Goal: Task Accomplishment & Management: Complete application form

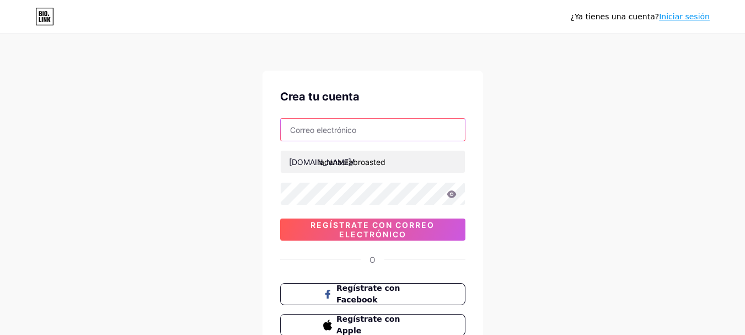
click at [419, 130] on input "text" at bounding box center [373, 130] width 184 height 22
type input "[EMAIL_ADDRESS][DOMAIN_NAME]"
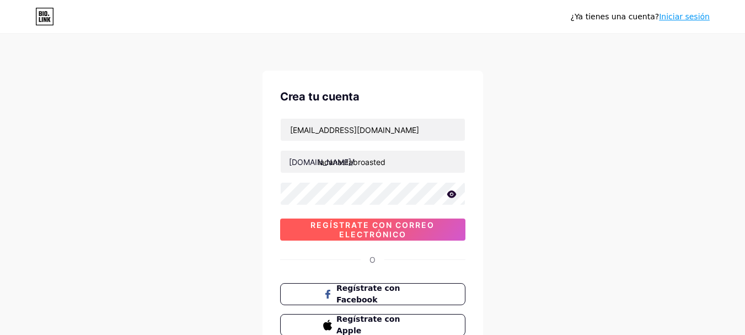
click at [383, 225] on font "Regístrate con correo electrónico" at bounding box center [373, 229] width 124 height 19
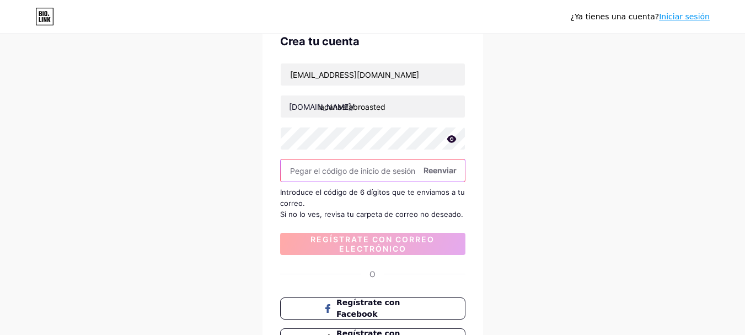
scroll to position [41, 0]
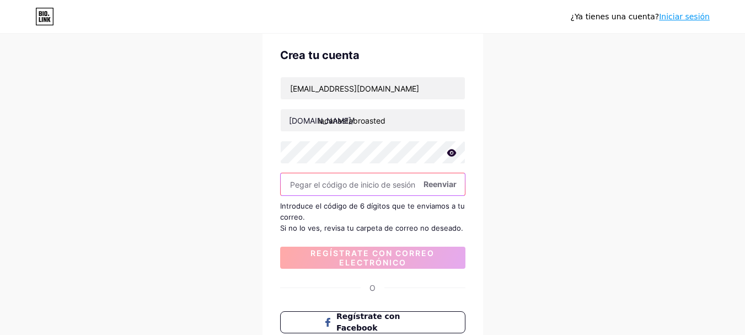
paste input "255445"
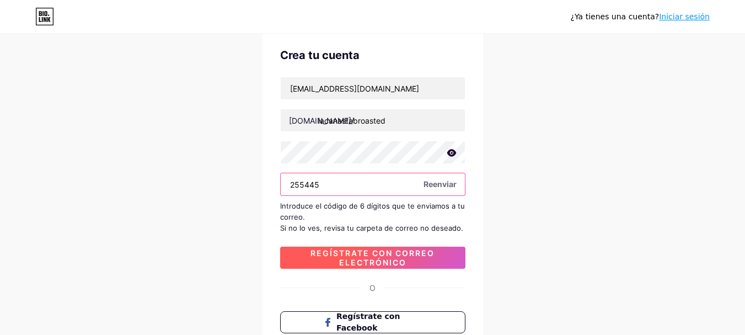
type input "255445"
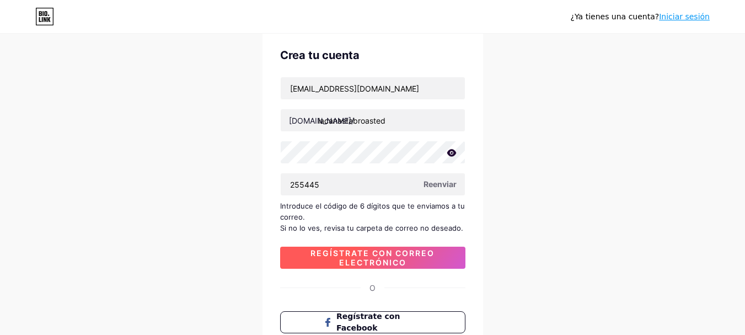
click at [423, 257] on font "Regístrate con correo electrónico" at bounding box center [373, 257] width 124 height 19
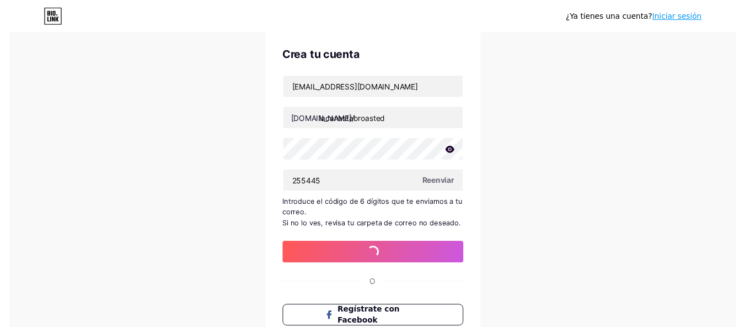
scroll to position [0, 0]
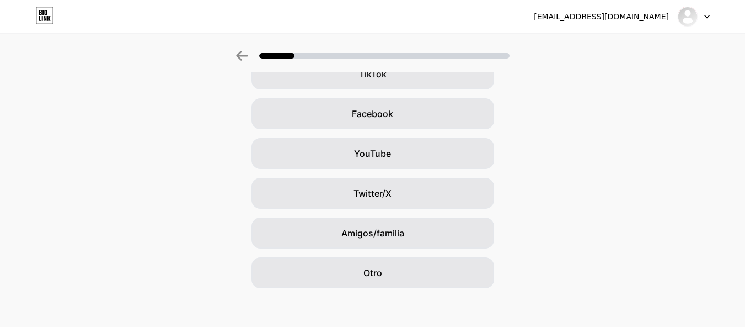
scroll to position [149, 0]
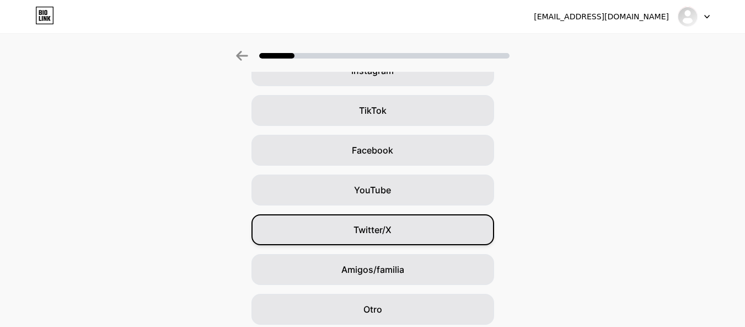
click at [446, 239] on div "Twitter/X" at bounding box center [373, 229] width 243 height 31
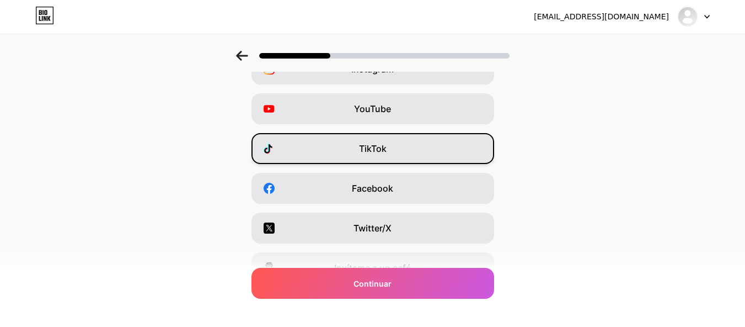
scroll to position [0, 0]
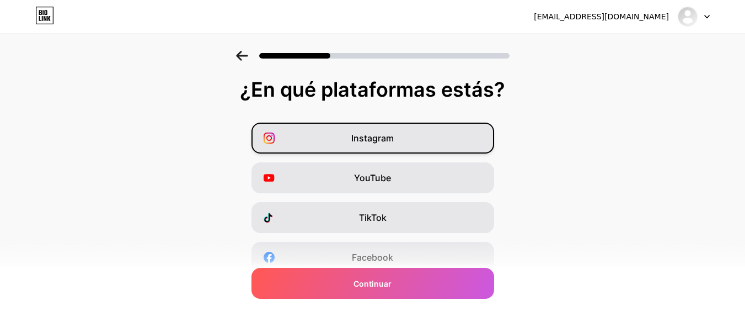
click at [438, 145] on div "Instagram" at bounding box center [373, 137] width 243 height 31
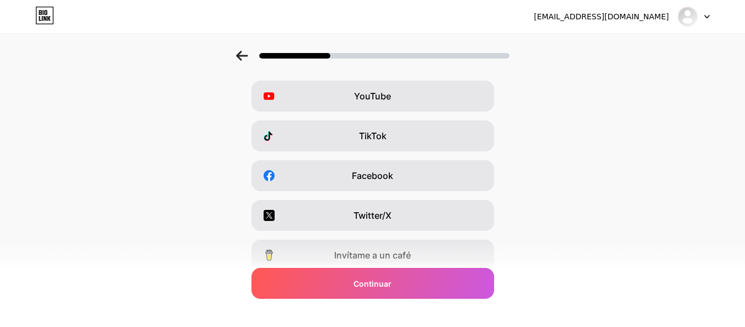
scroll to position [83, 0]
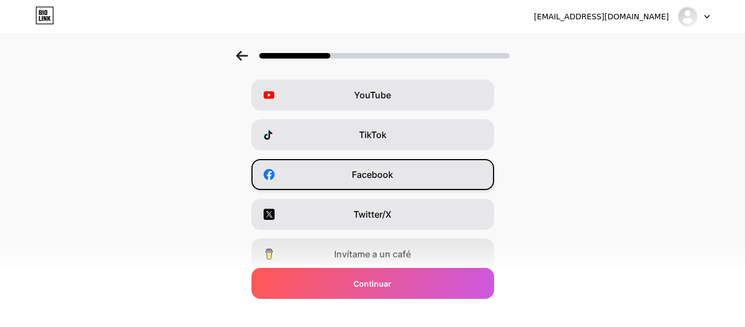
click at [436, 184] on div "Facebook" at bounding box center [373, 174] width 243 height 31
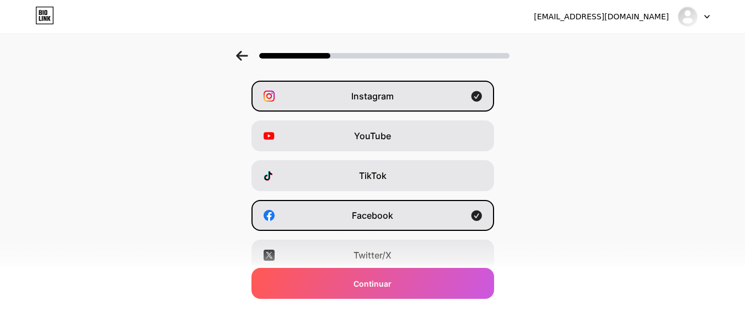
scroll to position [39, 0]
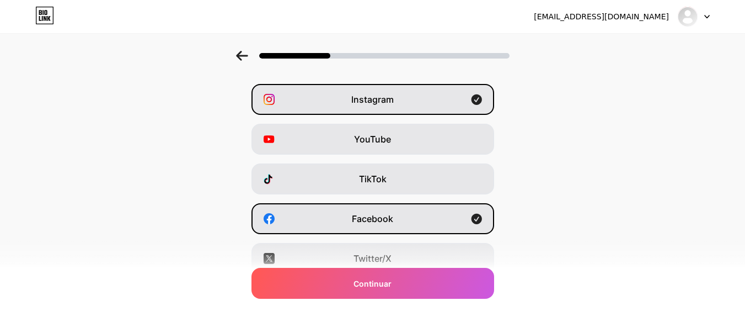
click at [247, 54] on icon at bounding box center [242, 56] width 12 height 10
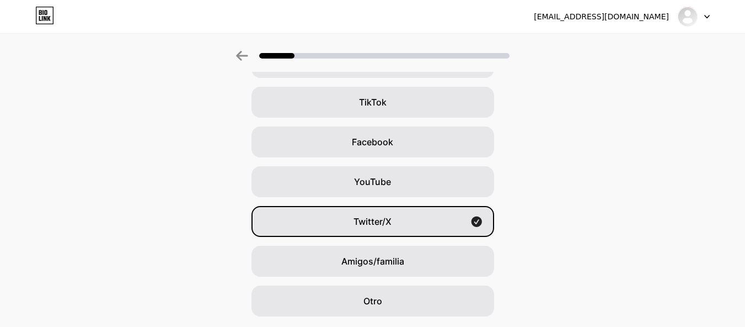
scroll to position [149, 0]
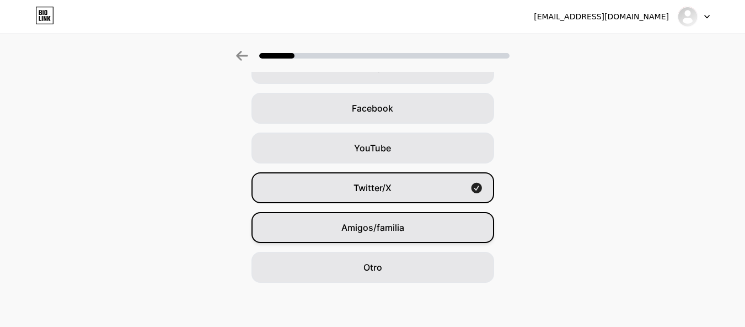
click at [452, 230] on div "Amigos/familia" at bounding box center [373, 227] width 243 height 31
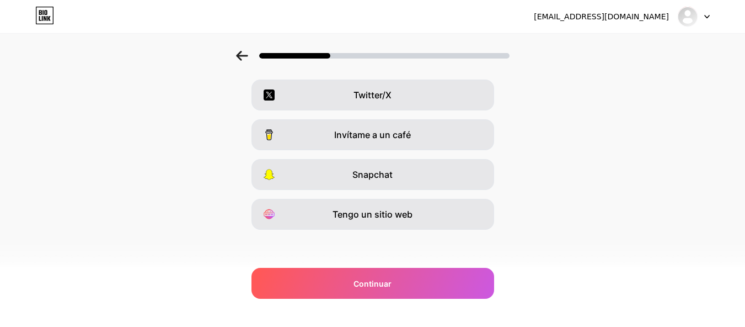
scroll to position [204, 0]
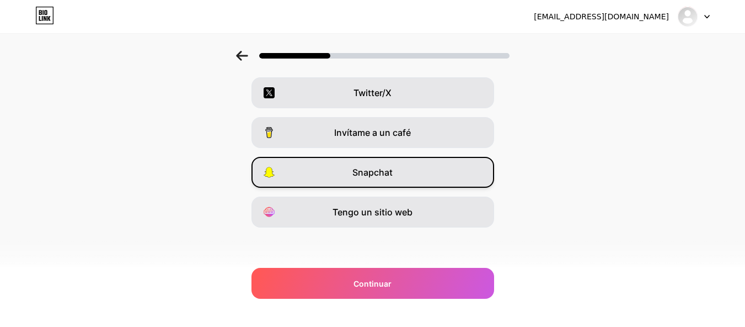
drag, startPoint x: 412, startPoint y: 136, endPoint x: 427, endPoint y: 164, distance: 31.6
click at [411, 136] on font "Invítame a un café" at bounding box center [372, 132] width 77 height 11
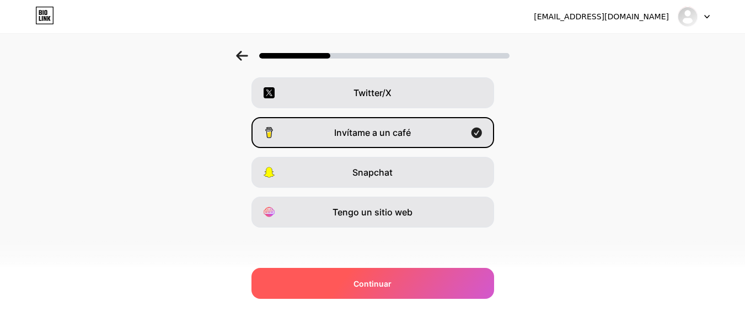
click at [445, 285] on div "Continuar" at bounding box center [373, 283] width 243 height 31
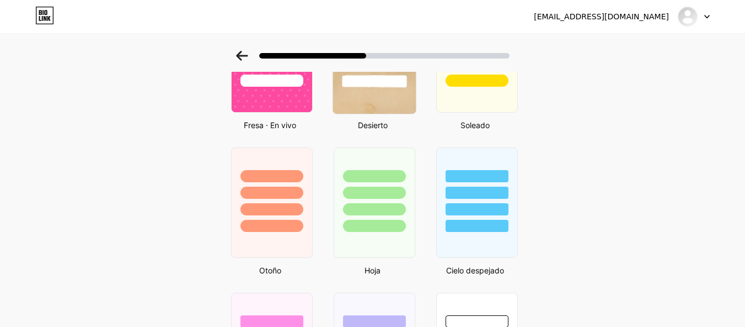
scroll to position [654, 0]
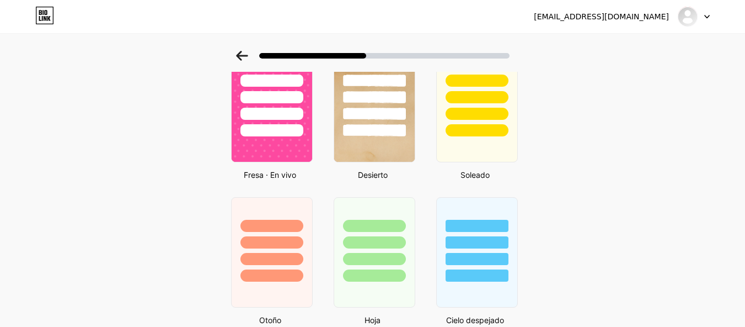
click at [388, 179] on font "Desierto" at bounding box center [373, 174] width 30 height 9
drag, startPoint x: 395, startPoint y: 159, endPoint x: 417, endPoint y: 174, distance: 25.9
click at [395, 159] on img at bounding box center [374, 107] width 83 height 113
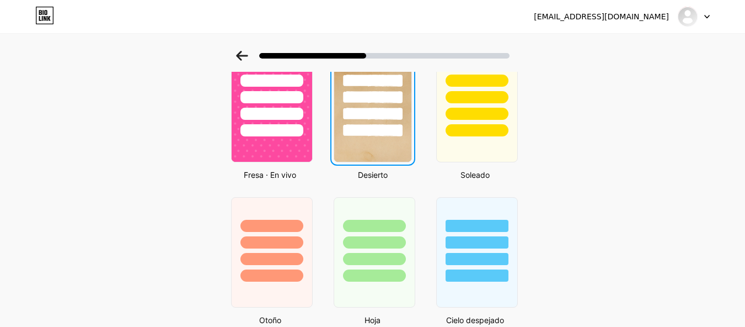
scroll to position [0, 0]
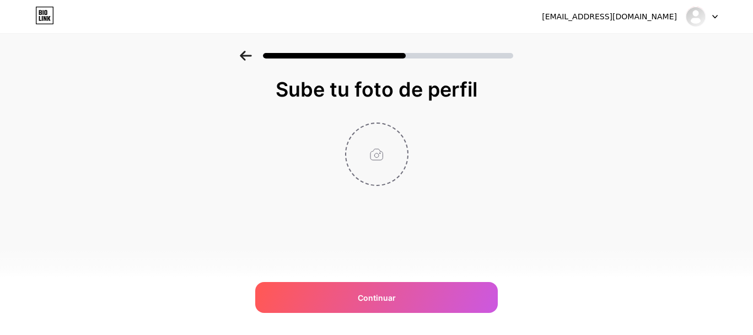
click at [376, 153] on input "file" at bounding box center [376, 154] width 61 height 61
type input "C:\fakepath\LOGO LA CANASTA 2.png"
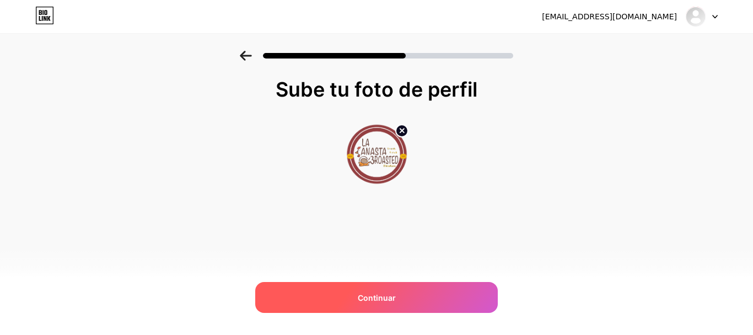
click at [442, 297] on div "Continuar" at bounding box center [376, 297] width 243 height 31
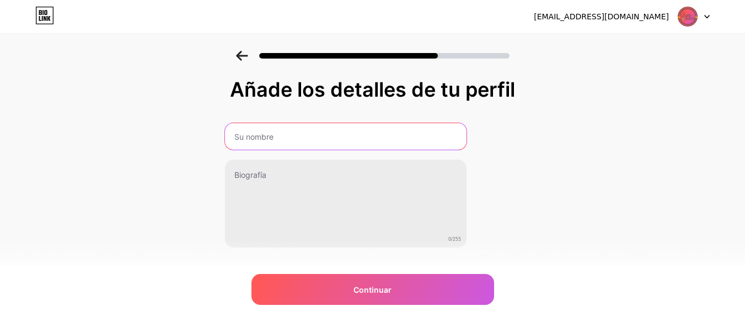
click at [375, 144] on input "text" at bounding box center [346, 136] width 242 height 26
type input "La Canasta Broasted Chicken"
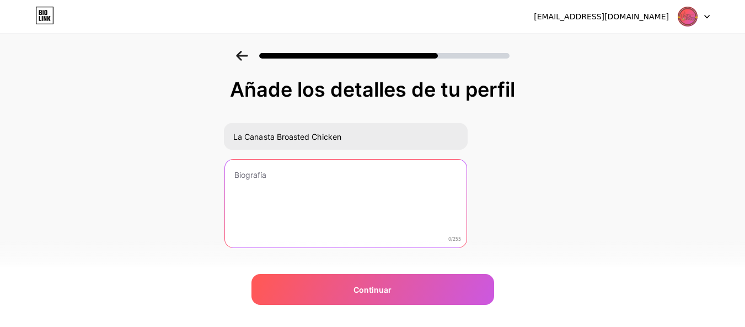
click at [347, 186] on textarea at bounding box center [346, 203] width 242 height 89
paste textarea "Por que sabemos que se te antoja un pollito frito crujiente y delicioso 🤤 No bu…"
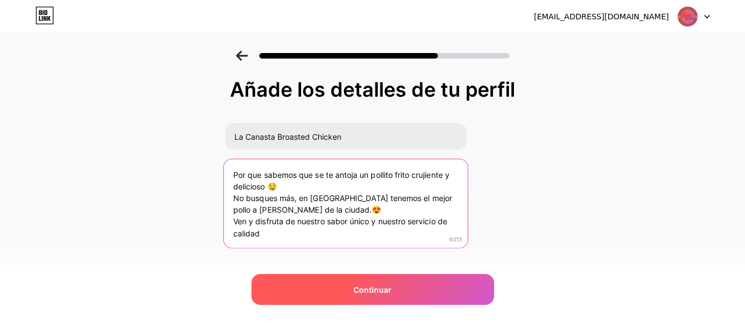
type textarea "Por que sabemos que se te antoja un pollito frito crujiente y delicioso 🤤 No bu…"
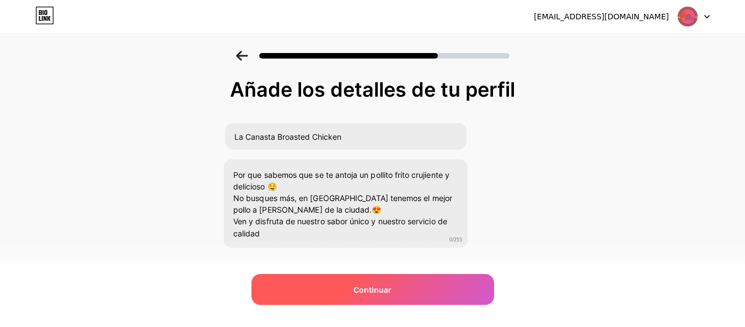
click at [424, 299] on div "Continuar" at bounding box center [373, 289] width 243 height 31
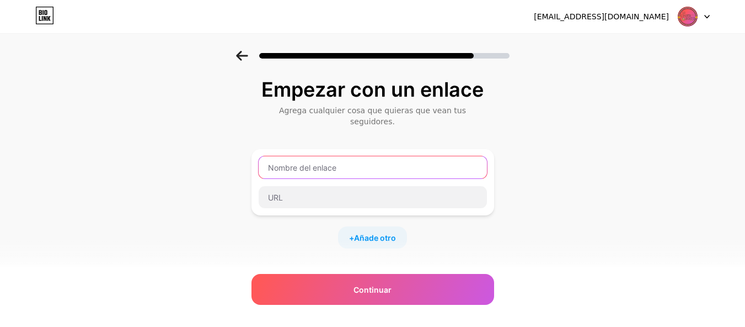
click at [352, 162] on input "text" at bounding box center [373, 167] width 228 height 22
type input "WhatsApp"
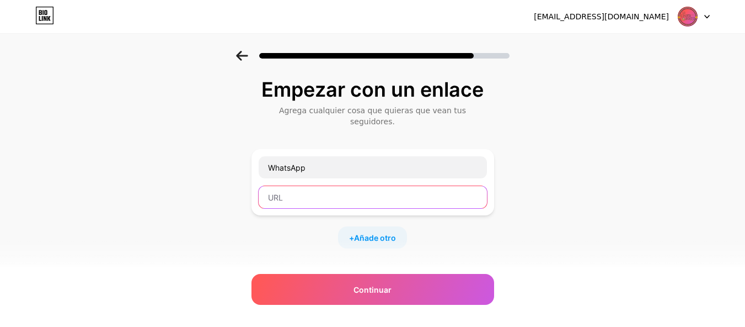
click at [335, 191] on input "text" at bounding box center [373, 197] width 228 height 22
paste input "[URL][DOMAIN_NAME]"
type input "[URL][DOMAIN_NAME]"
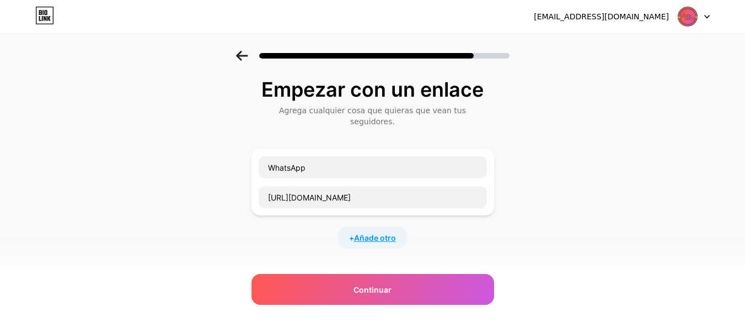
click at [388, 233] on font "Añade otro" at bounding box center [375, 237] width 42 height 9
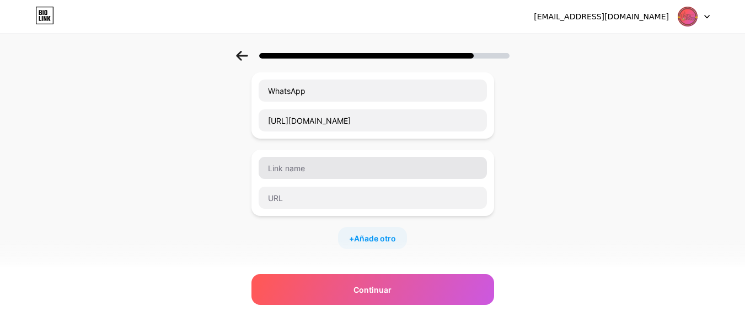
scroll to position [83, 0]
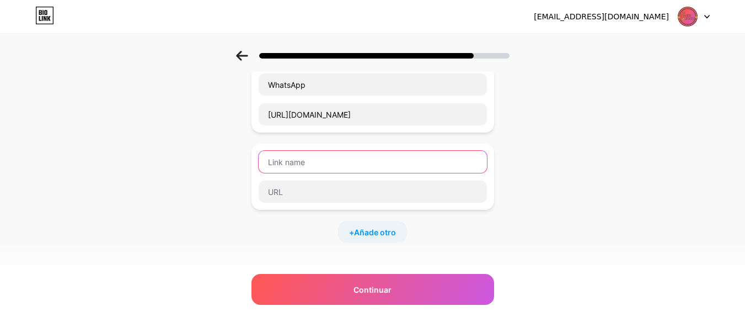
click at [358, 156] on input "text" at bounding box center [373, 162] width 228 height 22
type input "FaceBook"
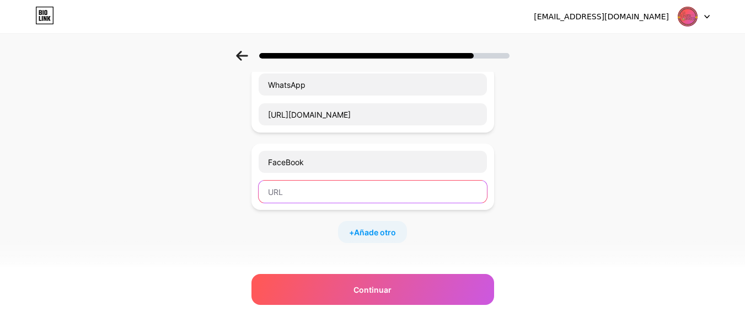
click at [356, 182] on input "text" at bounding box center [373, 191] width 228 height 22
paste input "[URL][DOMAIN_NAME]"
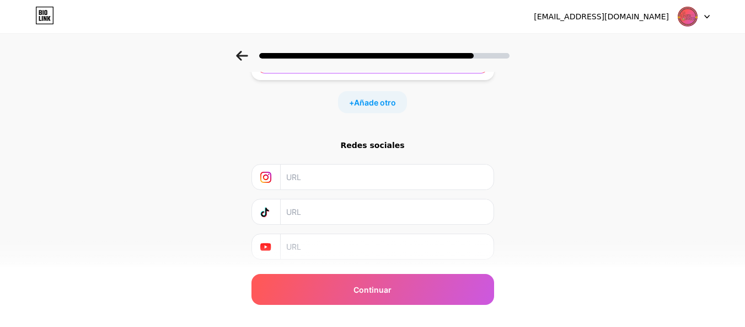
scroll to position [233, 0]
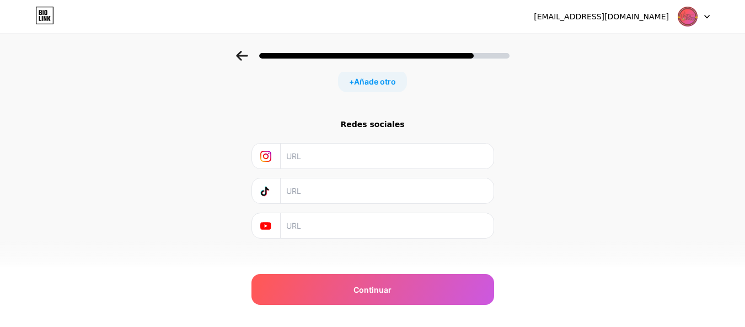
type input "[URL][DOMAIN_NAME]"
click at [403, 145] on input "text" at bounding box center [386, 155] width 200 height 25
click at [391, 143] on input "text" at bounding box center [386, 155] width 200 height 25
paste input "[URL][DOMAIN_NAME]"
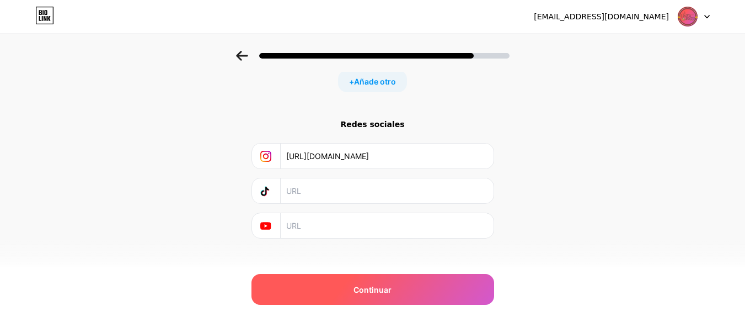
type input "[URL][DOMAIN_NAME]"
click at [441, 295] on div "Continuar" at bounding box center [373, 289] width 243 height 31
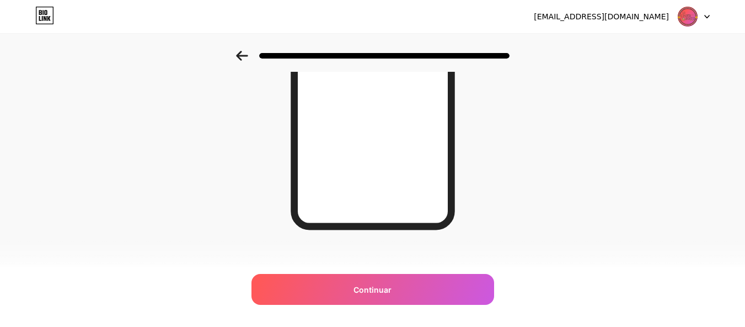
scroll to position [228, 0]
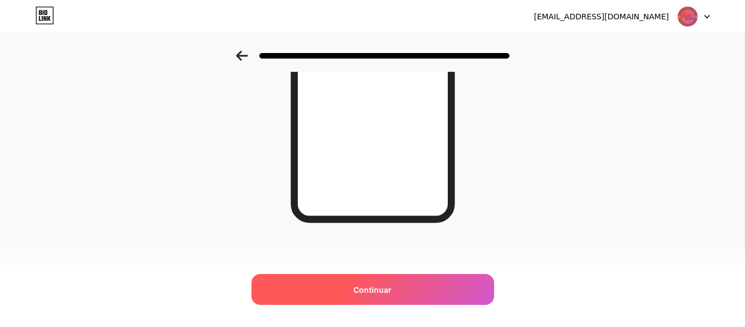
click at [437, 286] on div "Continuar" at bounding box center [373, 289] width 243 height 31
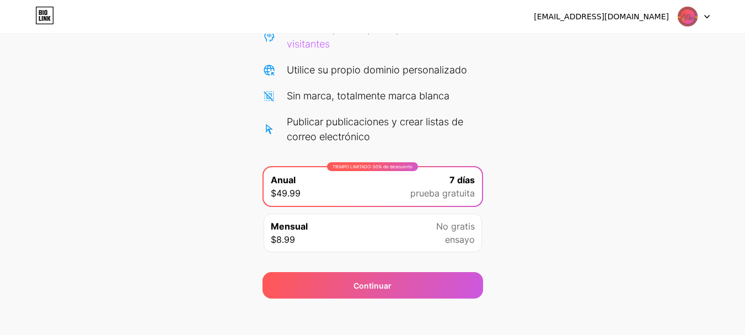
scroll to position [139, 0]
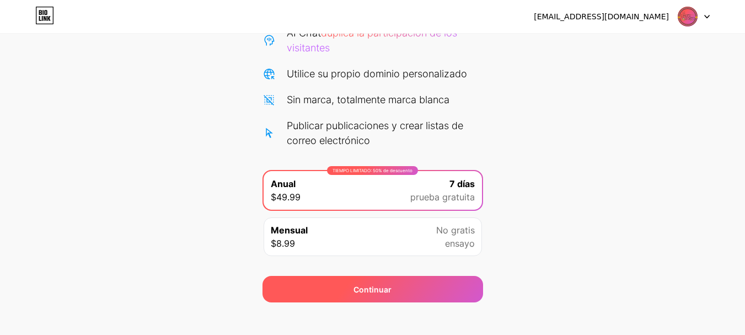
click at [477, 264] on div "Continuar" at bounding box center [373, 283] width 221 height 40
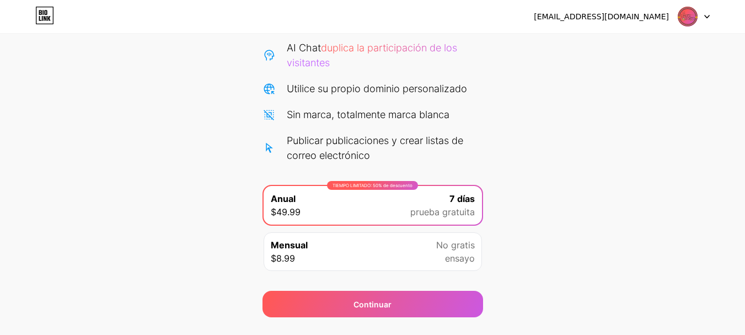
scroll to position [111, 0]
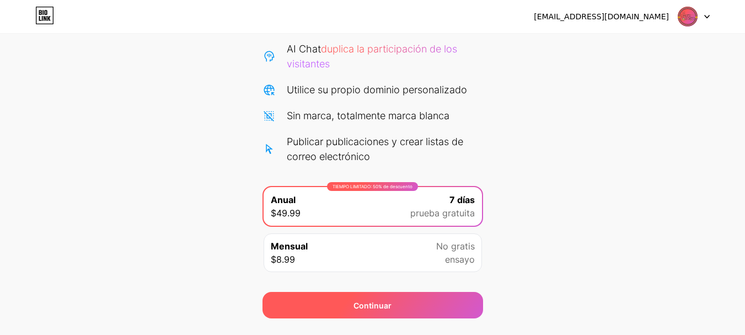
click at [471, 300] on div "Continuar" at bounding box center [373, 305] width 221 height 26
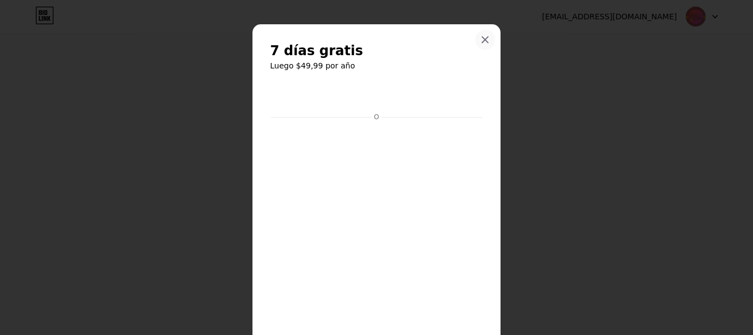
click at [487, 42] on div at bounding box center [485, 40] width 20 height 20
